Goal: Task Accomplishment & Management: Use online tool/utility

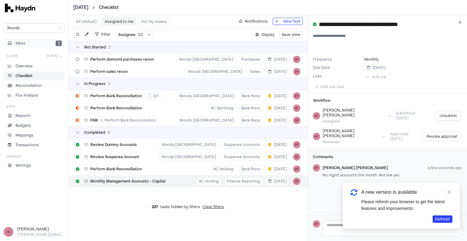
click at [36, 47] on button "Inbox 3" at bounding box center [34, 43] width 61 height 9
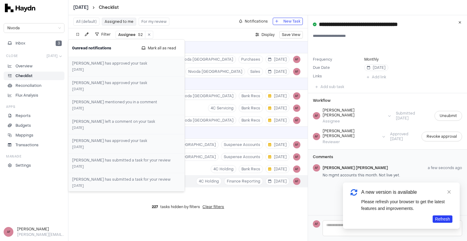
click at [30, 74] on p "Checklist" at bounding box center [24, 75] width 17 height 5
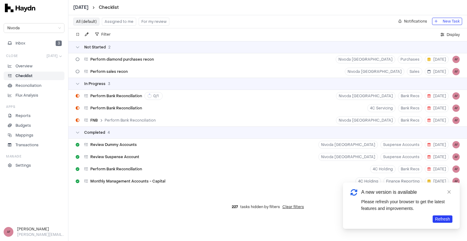
click at [123, 22] on button "Assigned to me" at bounding box center [119, 22] width 34 height 8
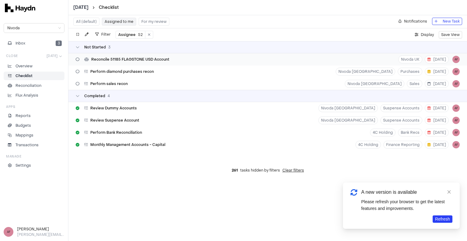
click at [197, 62] on div "Reconcile 51185 FLAGSTONE USD Account Nivoda UK [DATE] AF" at bounding box center [267, 59] width 399 height 12
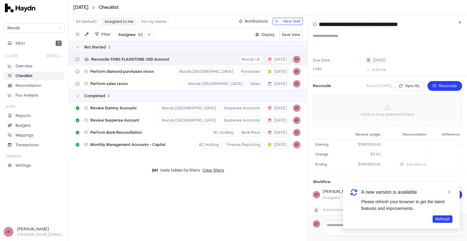
click at [155, 59] on span "Reconcile 51185 FLAGSTONE USD Account" at bounding box center [130, 59] width 78 height 5
click at [25, 42] on button "Inbox 7" at bounding box center [34, 43] width 61 height 9
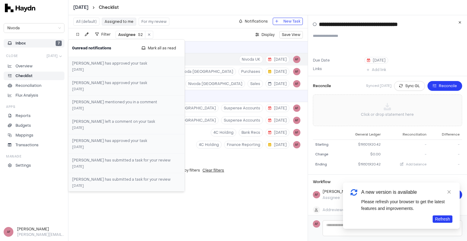
click at [243, 189] on div "All (default) Assigned to me For my review Notifications New Task Filter Assign…" at bounding box center [188, 128] width 240 height 226
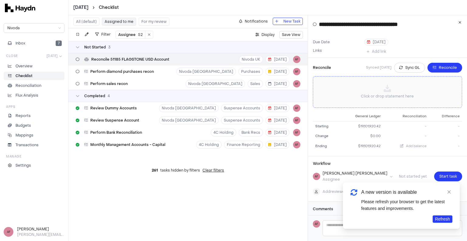
scroll to position [28, 0]
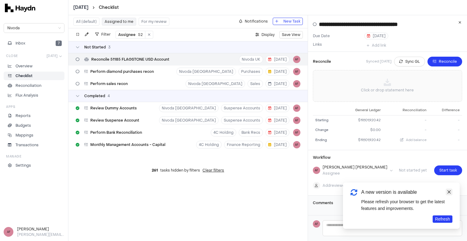
click at [451, 192] on icon "close" at bounding box center [449, 192] width 4 height 4
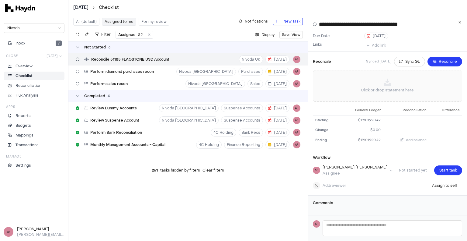
click at [28, 75] on p "Checklist" at bounding box center [24, 75] width 17 height 5
